Goal: Task Accomplishment & Management: Use online tool/utility

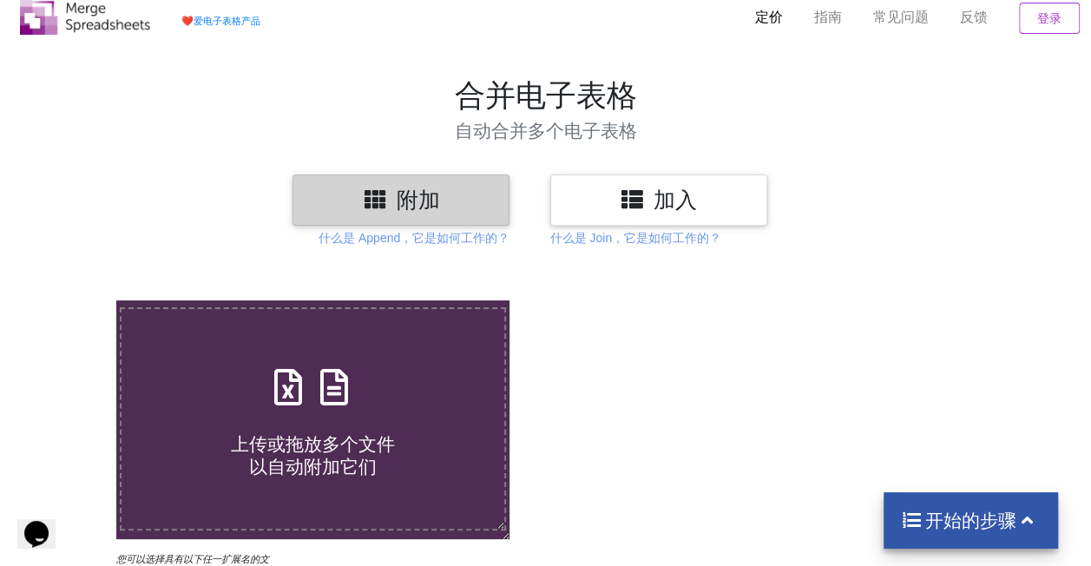
scroll to position [14, 0]
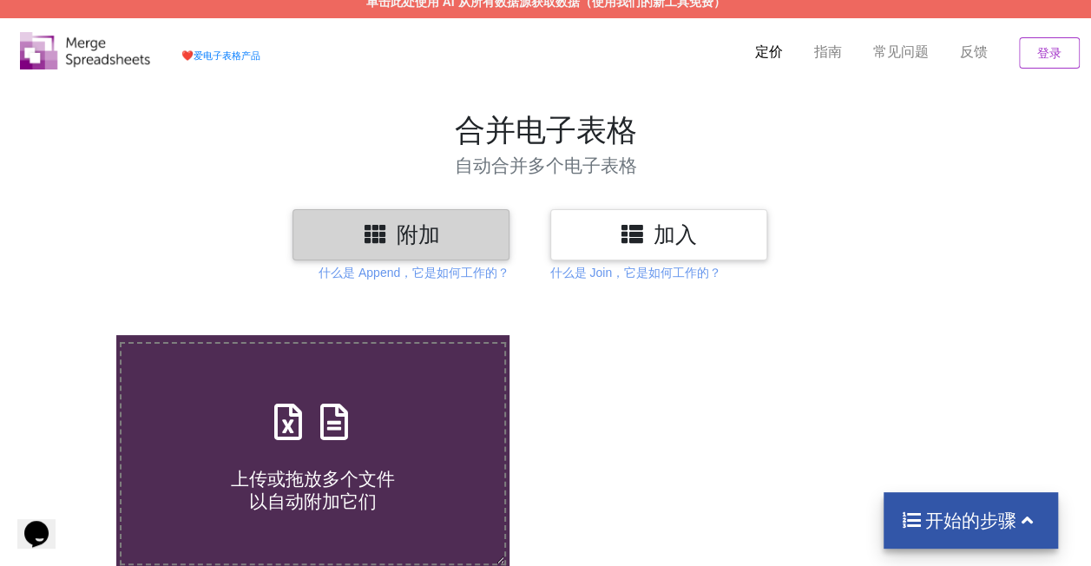
click at [465, 226] on h3 "附加" at bounding box center [401, 234] width 191 height 25
click at [397, 227] on font "附加" at bounding box center [418, 234] width 43 height 23
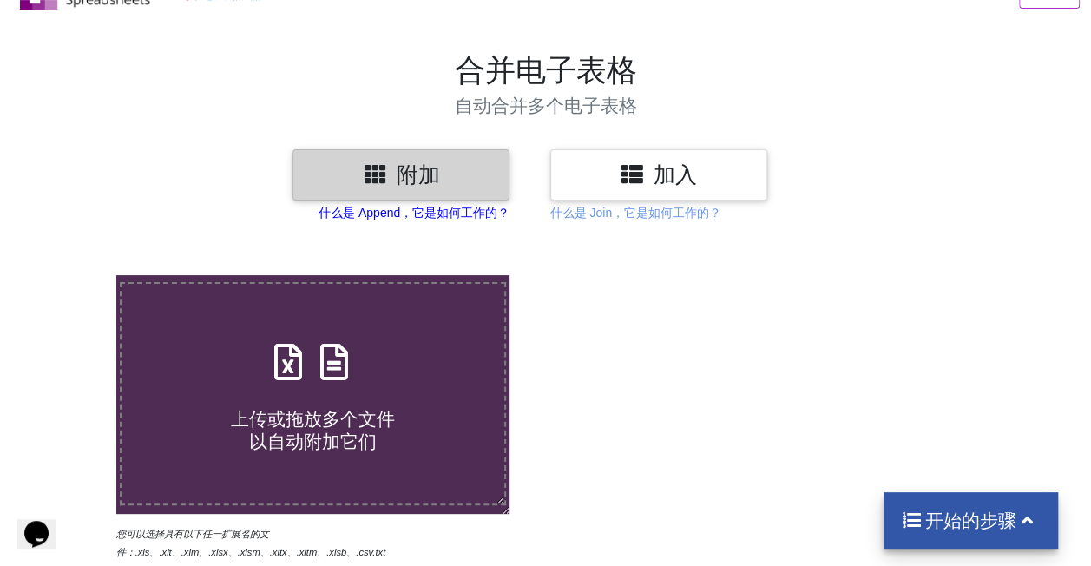
scroll to position [101, 0]
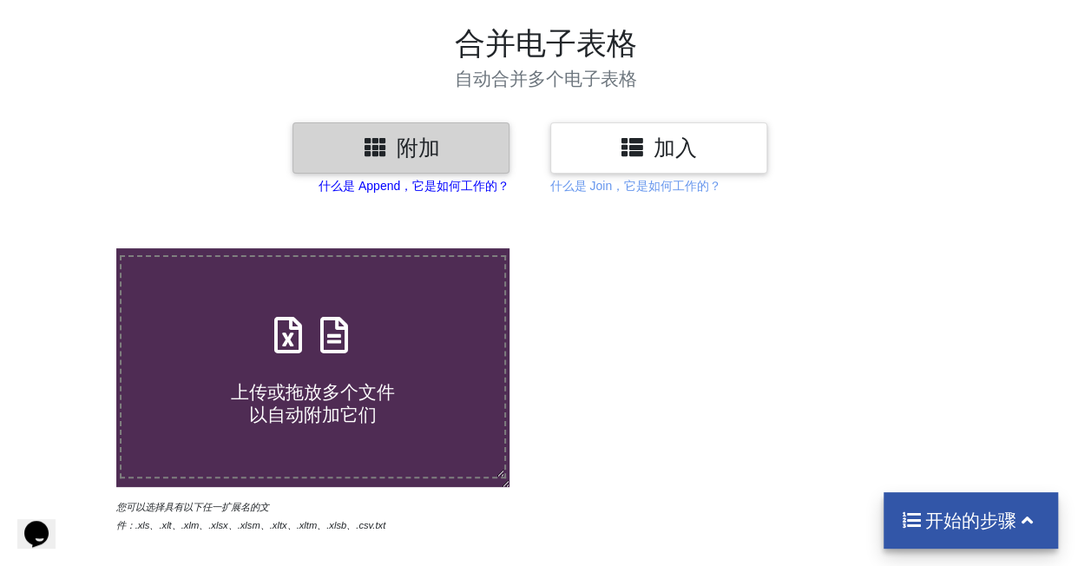
click at [451, 181] on p "什么是 Append，它是如何工作的？" at bounding box center [414, 185] width 191 height 17
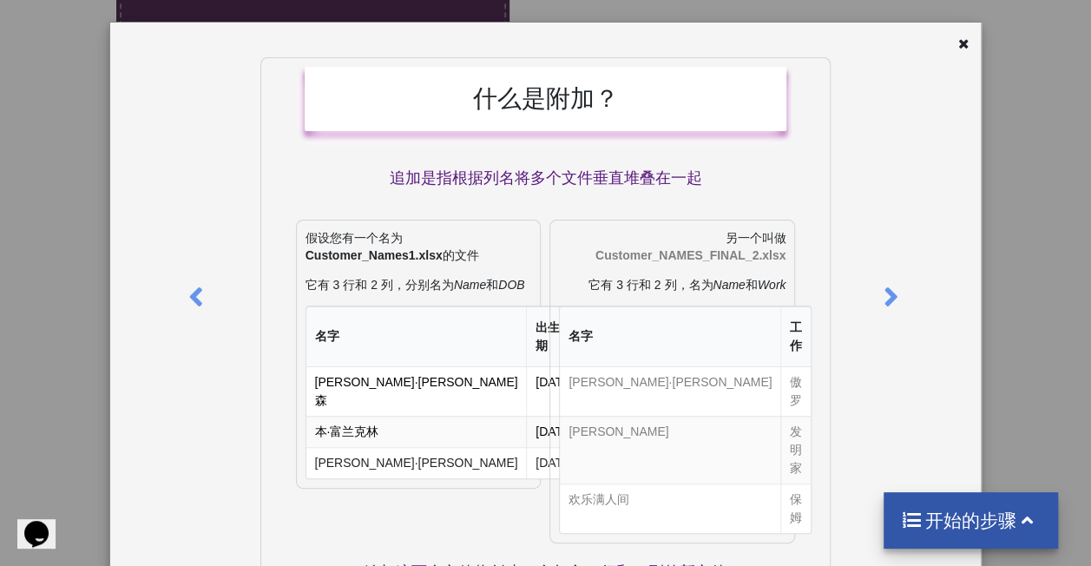
scroll to position [0, 0]
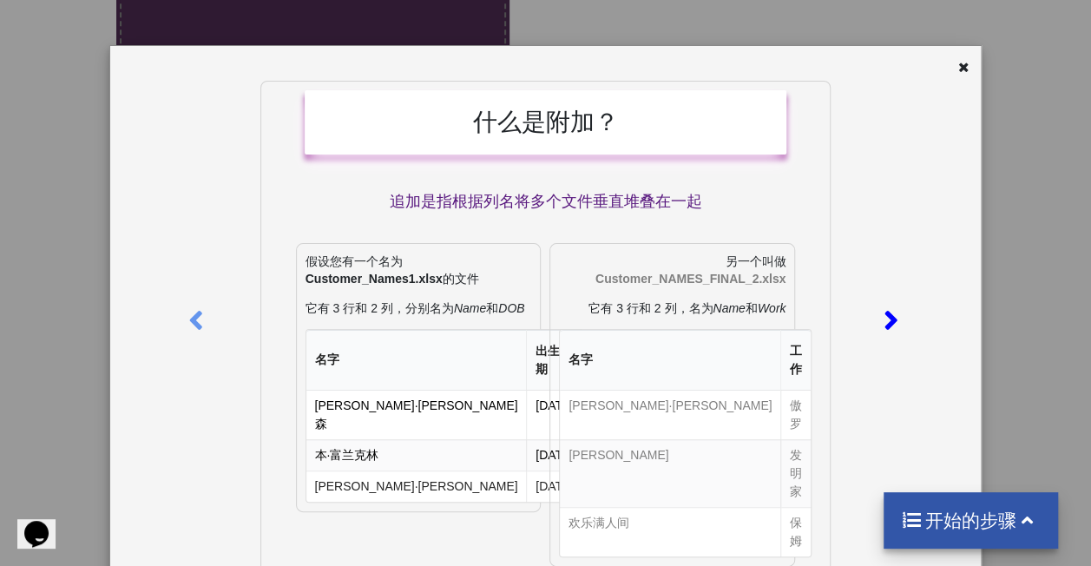
click at [885, 316] on icon at bounding box center [892, 313] width 36 height 30
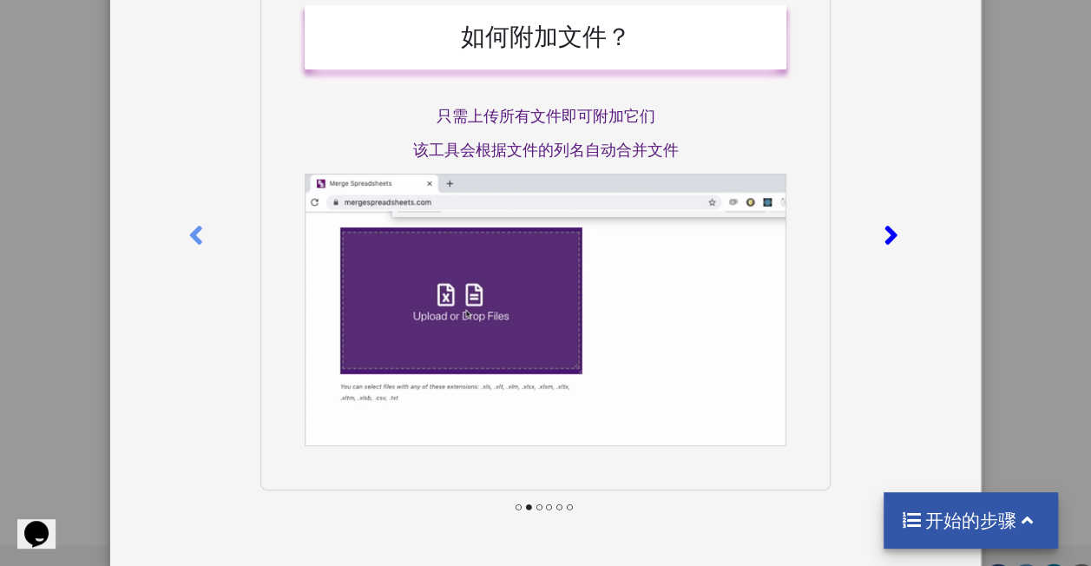
scroll to position [505, 0]
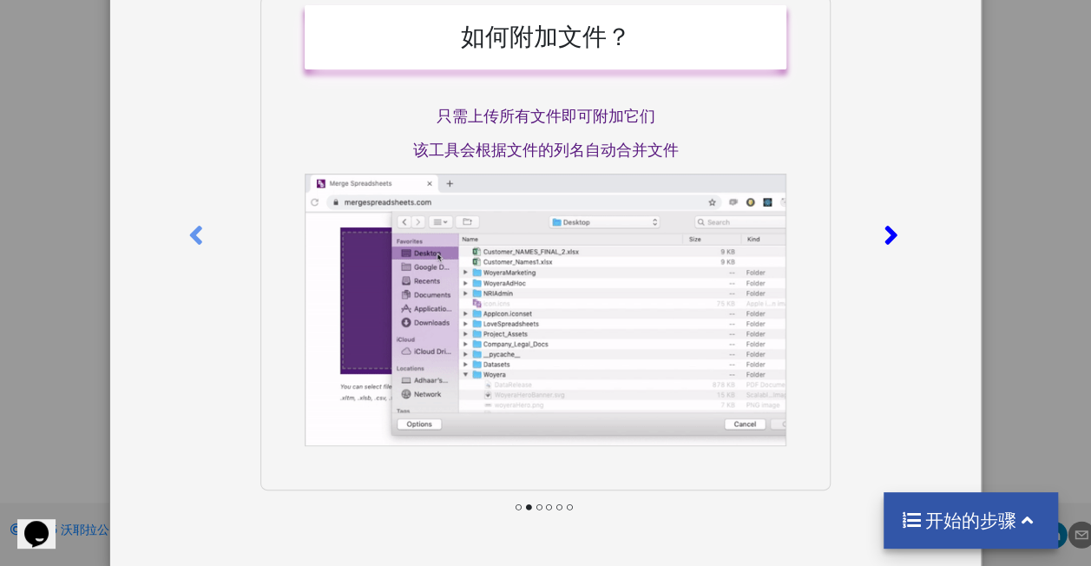
click at [904, 228] on div at bounding box center [893, 232] width 39 height 473
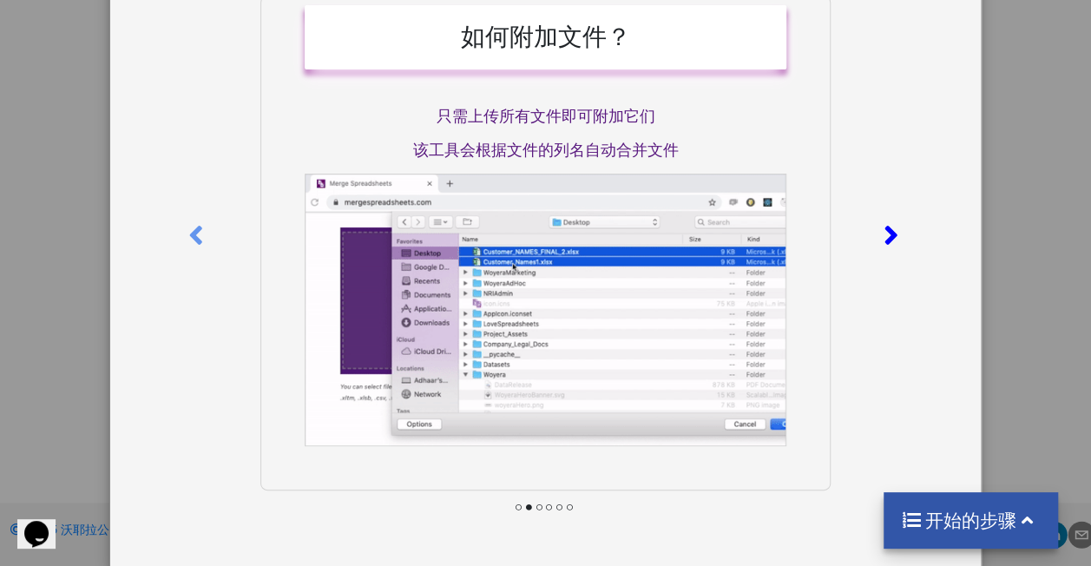
click at [896, 227] on icon at bounding box center [892, 228] width 36 height 30
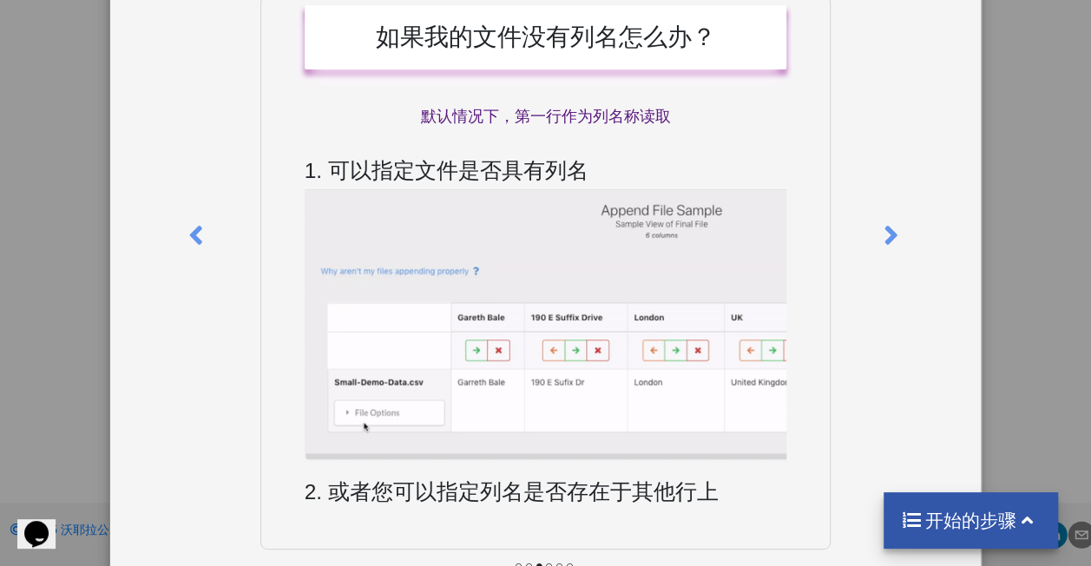
scroll to position [0, 0]
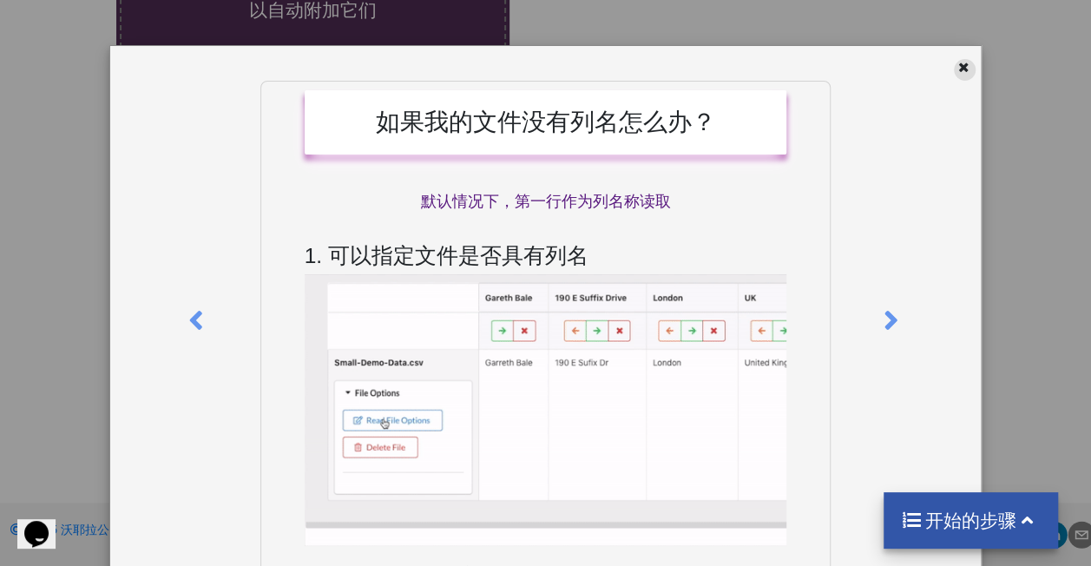
click at [957, 60] on icon at bounding box center [964, 65] width 15 height 12
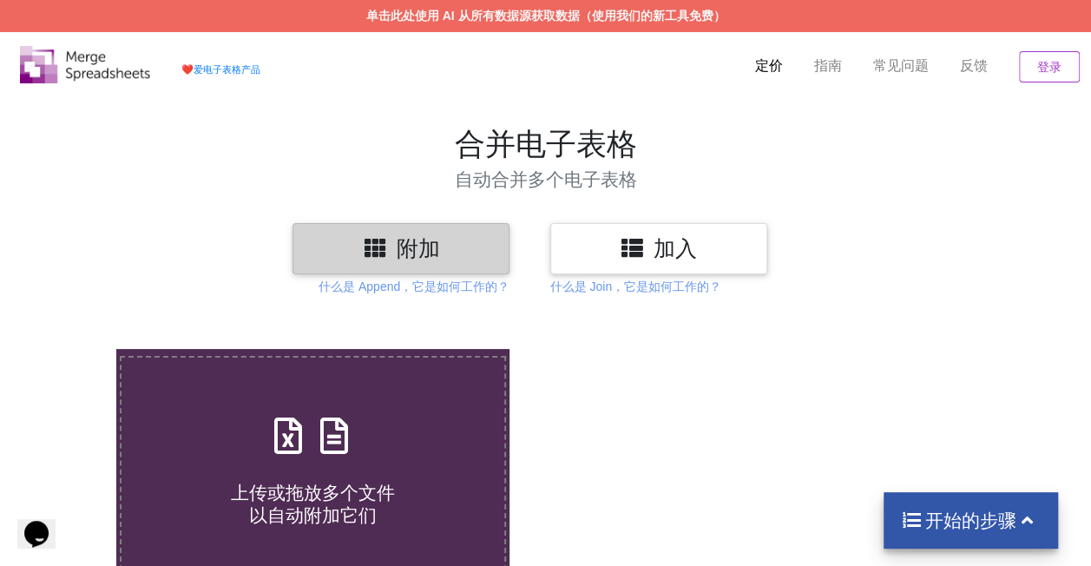
click at [380, 255] on icon at bounding box center [375, 247] width 25 height 22
drag, startPoint x: 380, startPoint y: 255, endPoint x: 422, endPoint y: 40, distance: 219.3
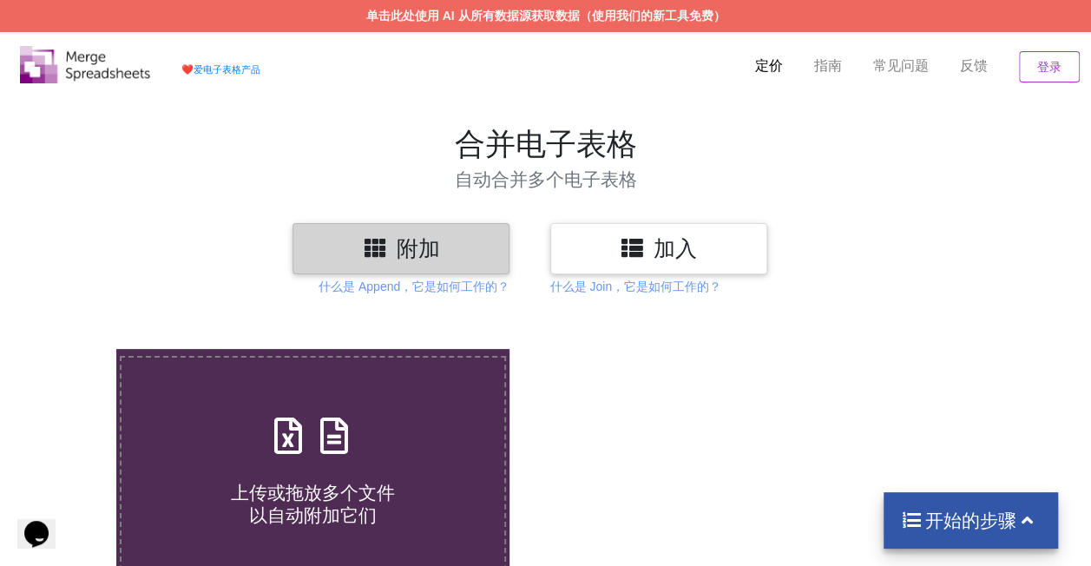
click at [422, 49] on div "❤️ 爱电子表格产品 定价 指南 常见问题 反馈 登录" at bounding box center [546, 62] width 1100 height 61
click at [350, 416] on icon at bounding box center [334, 427] width 43 height 36
click at [71, 349] on input "上传或拖放多个文件 以自动附加它们" at bounding box center [71, 349] width 0 height 0
type input "C:\fakepath\Competitor-US-2023.09-509793.xlsx"
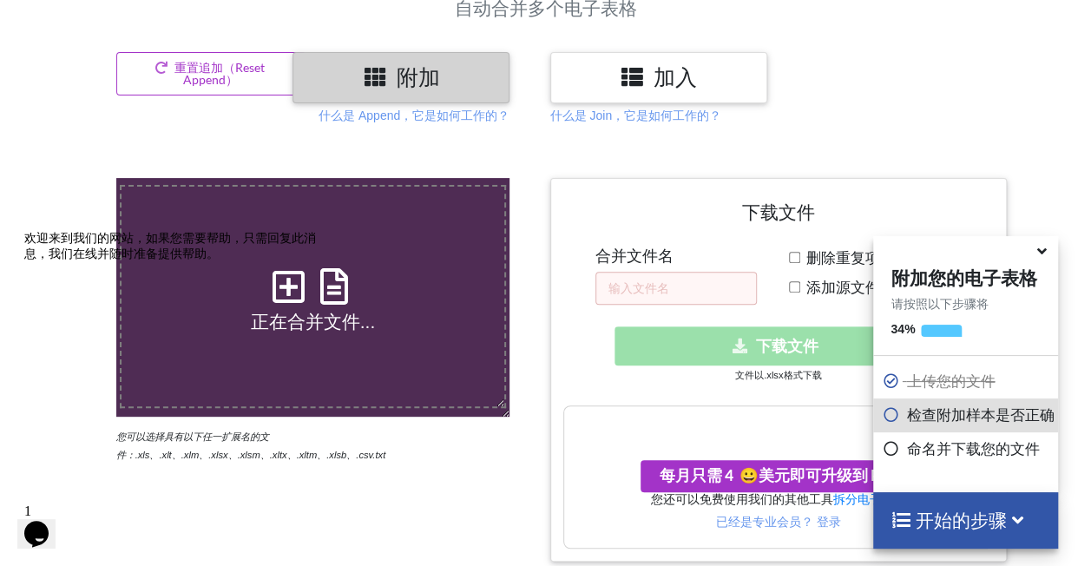
scroll to position [262, 0]
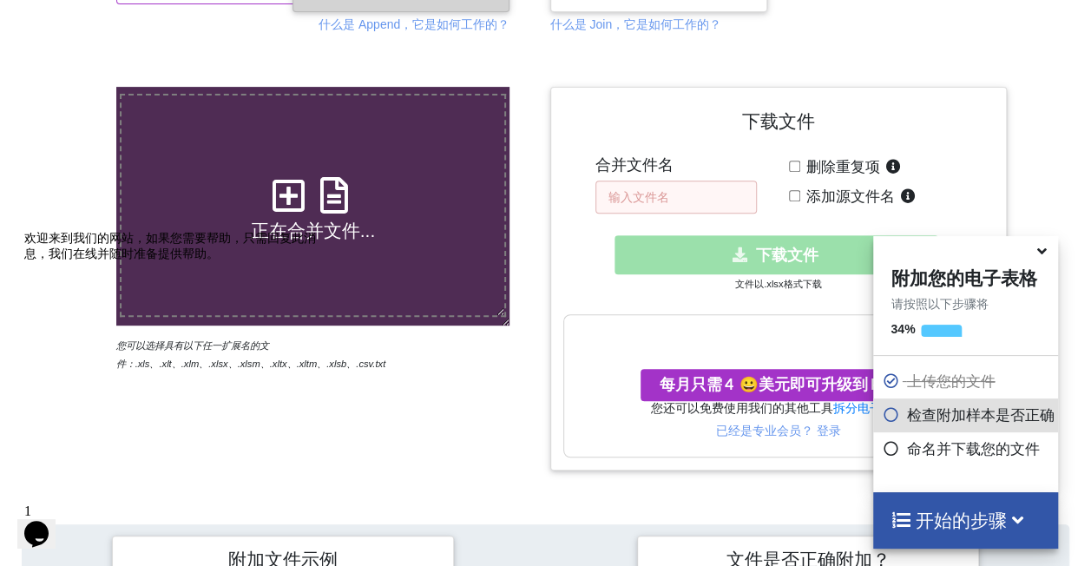
click at [657, 196] on input "text" at bounding box center [677, 197] width 162 height 33
click at [670, 196] on input "[GEOGRAPHIC_DATA] 后座摄像头" at bounding box center [677, 197] width 162 height 33
drag, startPoint x: 686, startPoint y: 196, endPoint x: 651, endPoint y: 196, distance: 34.7
click at [651, 196] on input "[GEOGRAPHIC_DATA] 后座摄像头" at bounding box center [677, 197] width 162 height 33
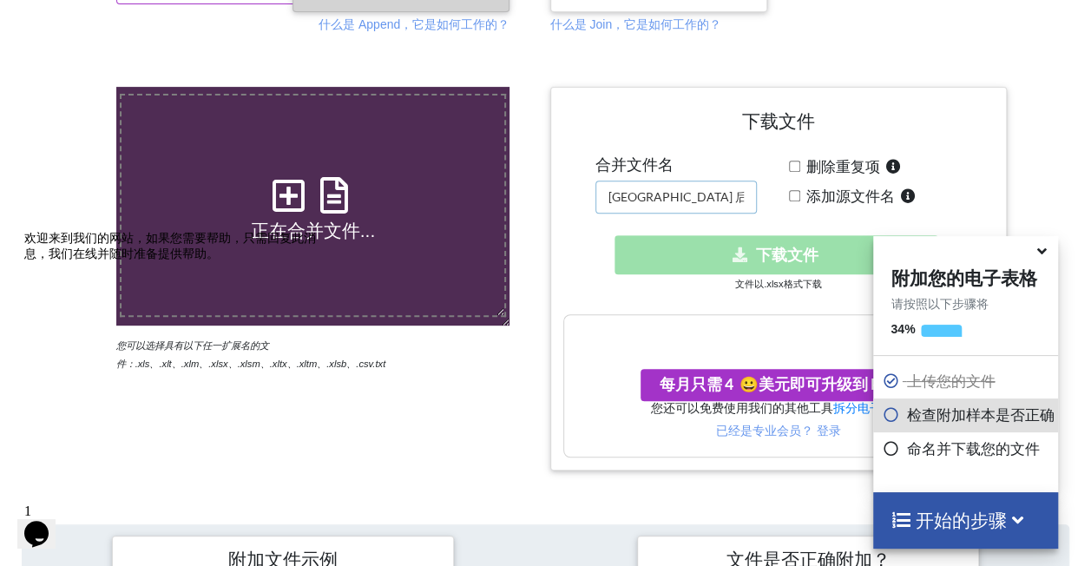
paste input "车后座宝宝看护"
click at [700, 195] on input "[GEOGRAPHIC_DATA] 车后座宝宝看护" at bounding box center [677, 197] width 162 height 33
click at [707, 198] on input "[GEOGRAPHIC_DATA] 车后座宝宝看护" at bounding box center [677, 197] width 162 height 33
type input "[GEOGRAPHIC_DATA] 车后座看护"
click at [766, 258] on div "Download hidden 下载文件" at bounding box center [779, 254] width 431 height 39
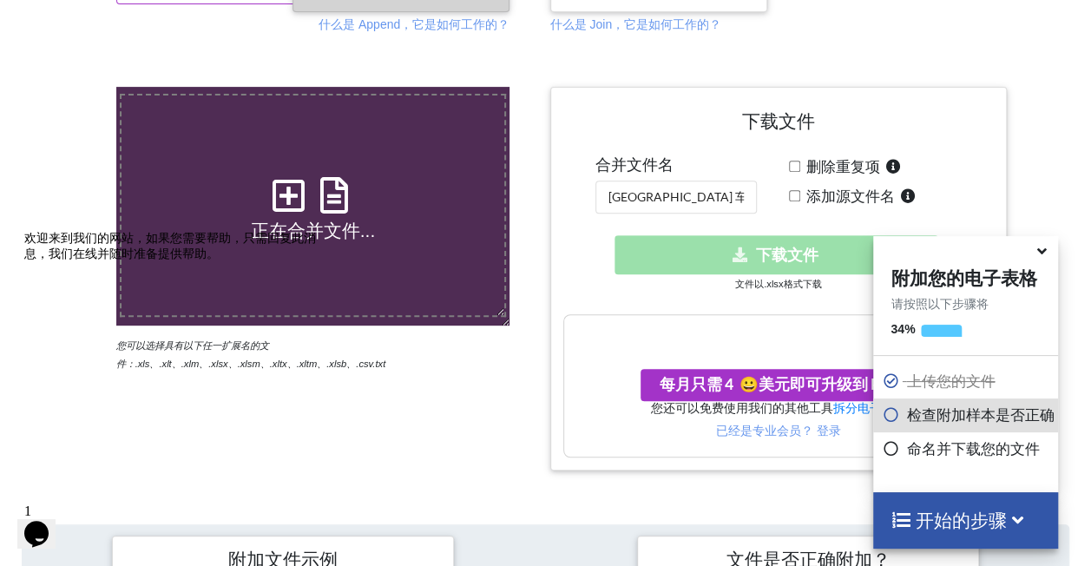
click at [1047, 252] on icon at bounding box center [1042, 249] width 18 height 16
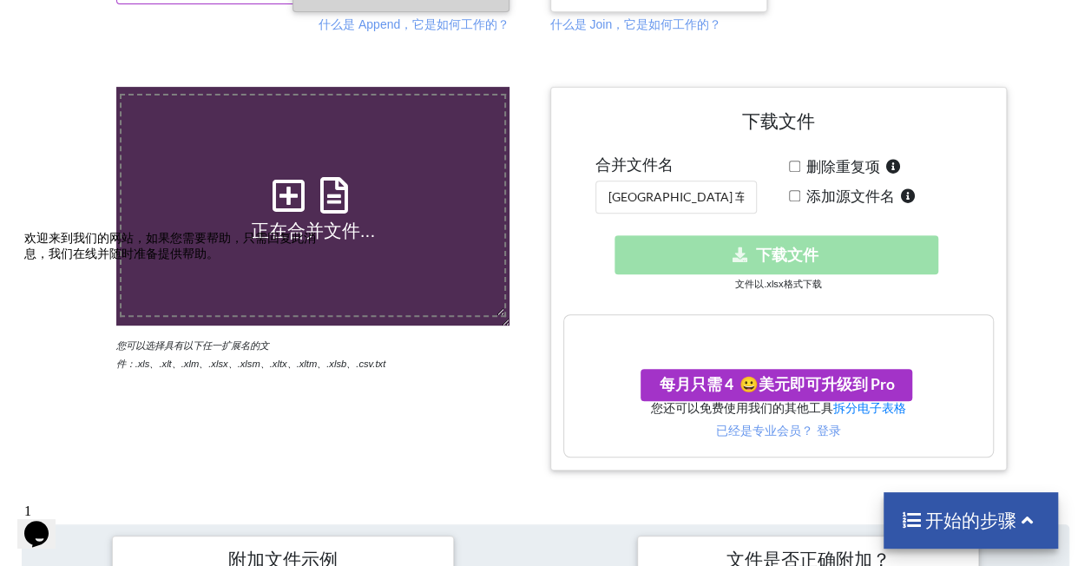
click at [781, 261] on div "Download hidden 下载文件" at bounding box center [779, 254] width 431 height 39
drag, startPoint x: 781, startPoint y: 261, endPoint x: 1021, endPoint y: 207, distance: 246.5
click at [1021, 207] on div at bounding box center [1058, 278] width 93 height 383
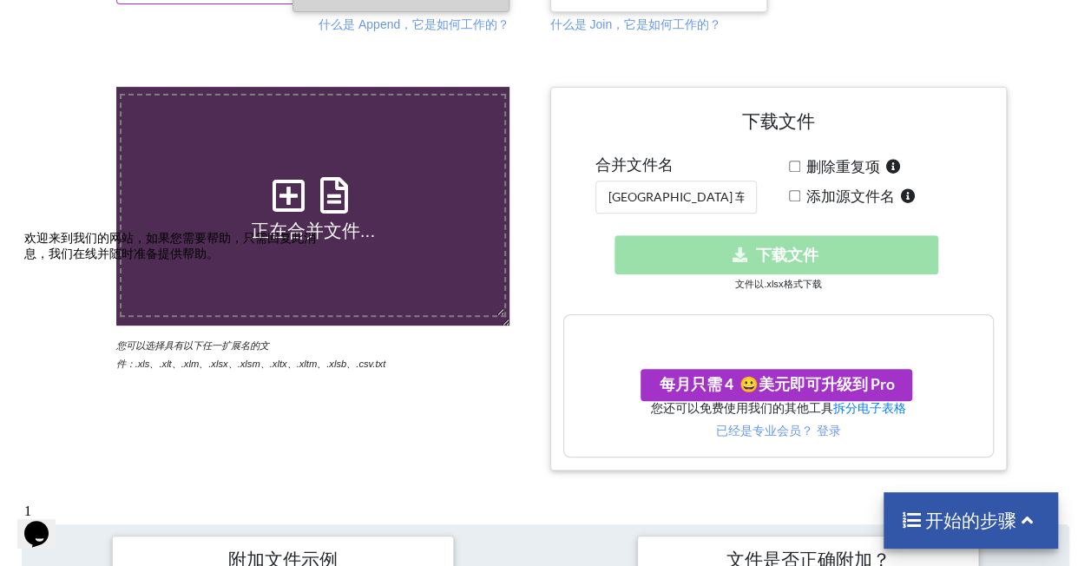
click at [976, 210] on div "删除重复项 添加源文件名" at bounding box center [891, 183] width 205 height 57
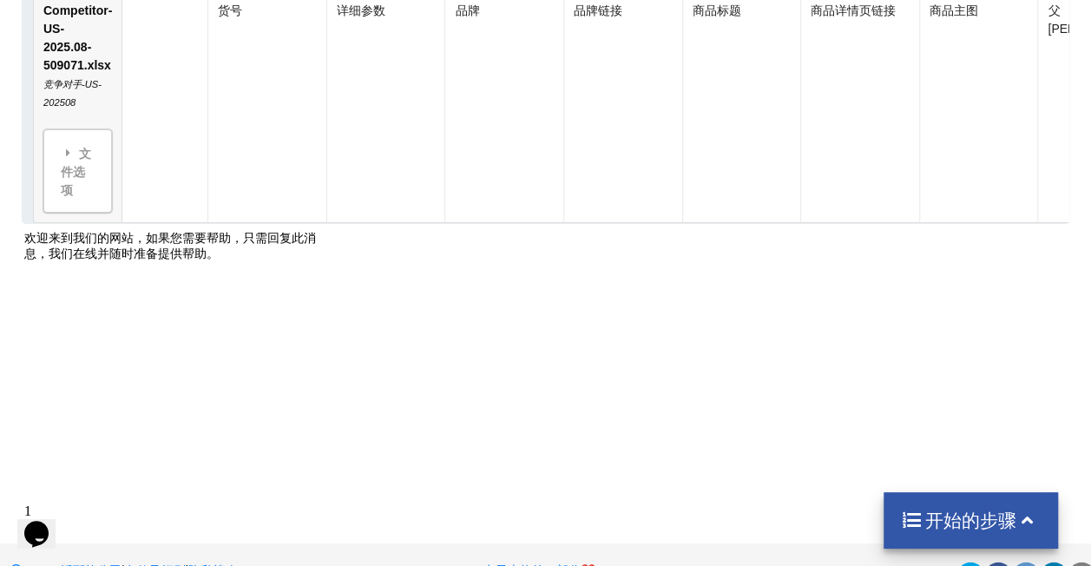
scroll to position [6497, 0]
